Goal: Task Accomplishment & Management: Manage account settings

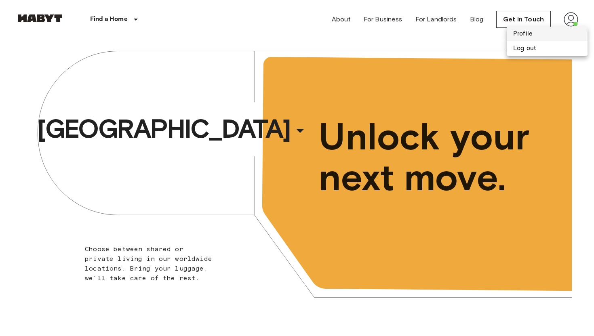
click at [535, 35] on li "Profile" at bounding box center [547, 34] width 81 height 15
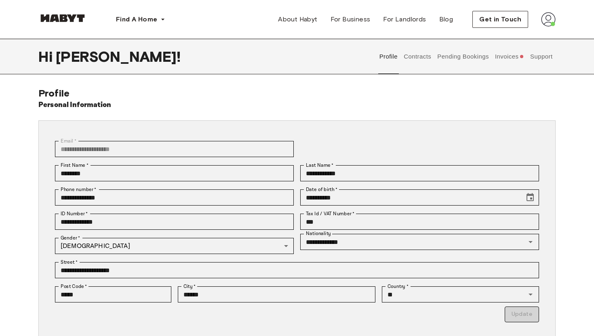
click at [417, 60] on button "Contracts" at bounding box center [418, 57] width 30 height 36
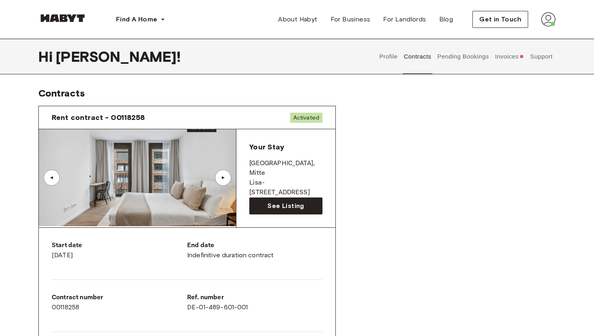
click at [457, 54] on button "Pending Bookings" at bounding box center [464, 57] width 54 height 36
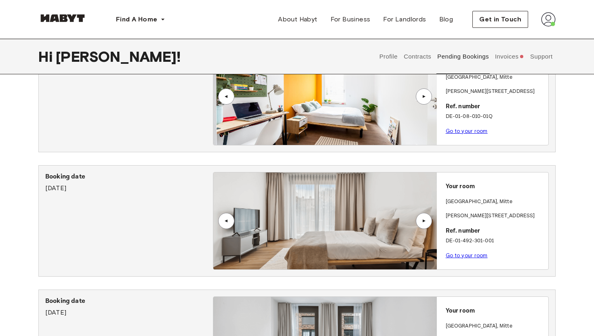
scroll to position [67, 0]
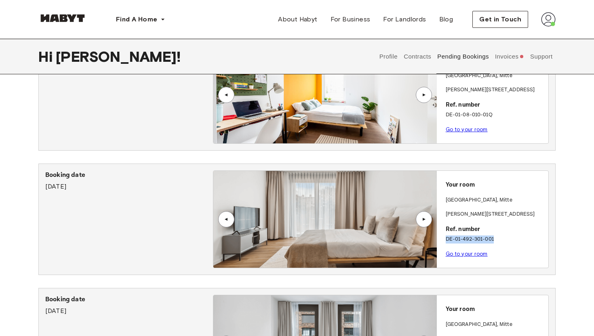
drag, startPoint x: 497, startPoint y: 238, endPoint x: 438, endPoint y: 239, distance: 59.0
click at [438, 239] on div "Your room [GEOGRAPHIC_DATA] , [PERSON_NAME][STREET_ADDRESS]. number DE-01-492-3…" at bounding box center [493, 217] width 112 height 92
copy p "DE-01-492-301-001"
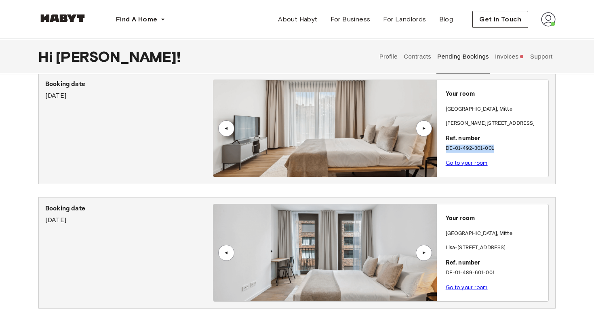
scroll to position [173, 0]
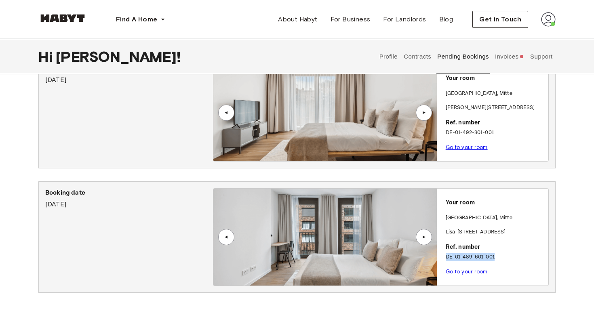
drag, startPoint x: 497, startPoint y: 257, endPoint x: 445, endPoint y: 255, distance: 51.8
click at [446, 255] on p "DE-01-489-601-001" at bounding box center [495, 257] width 99 height 8
copy p "DE-01-489-601-001"
click at [508, 59] on button "Invoices" at bounding box center [509, 57] width 31 height 36
